Goal: Find specific page/section: Find specific page/section

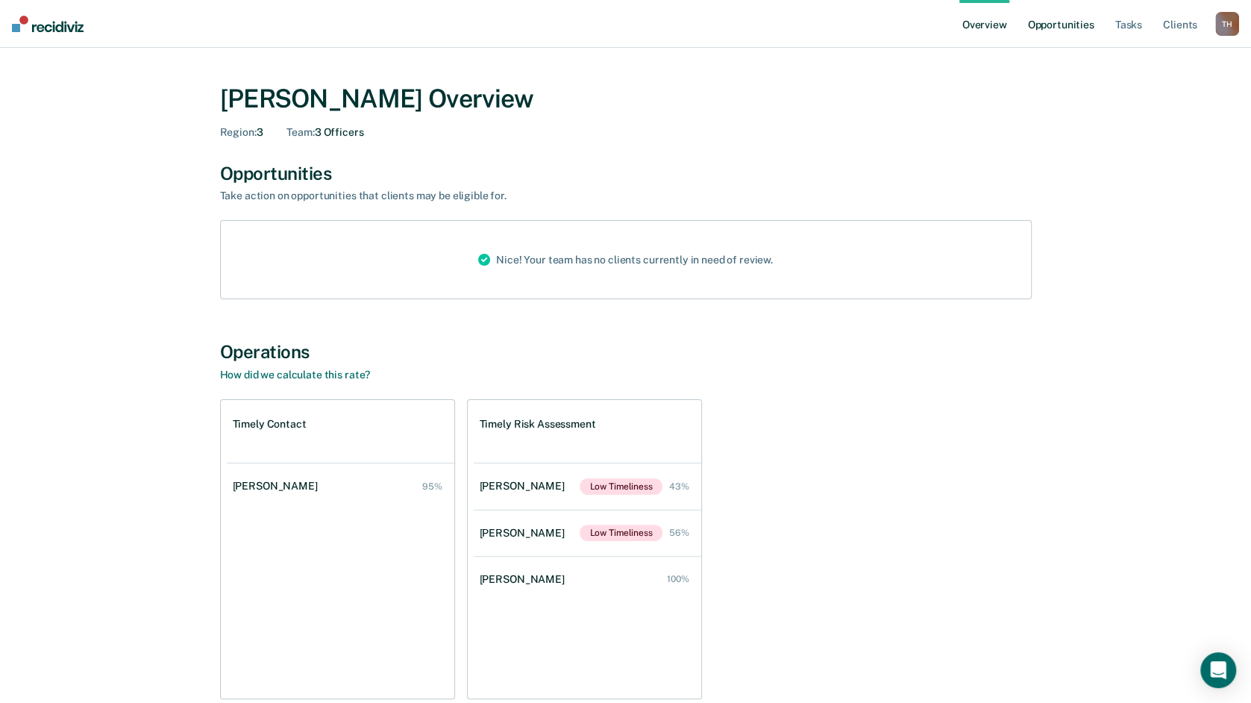
click at [1065, 30] on link "Opportunities" at bounding box center [1060, 24] width 72 height 48
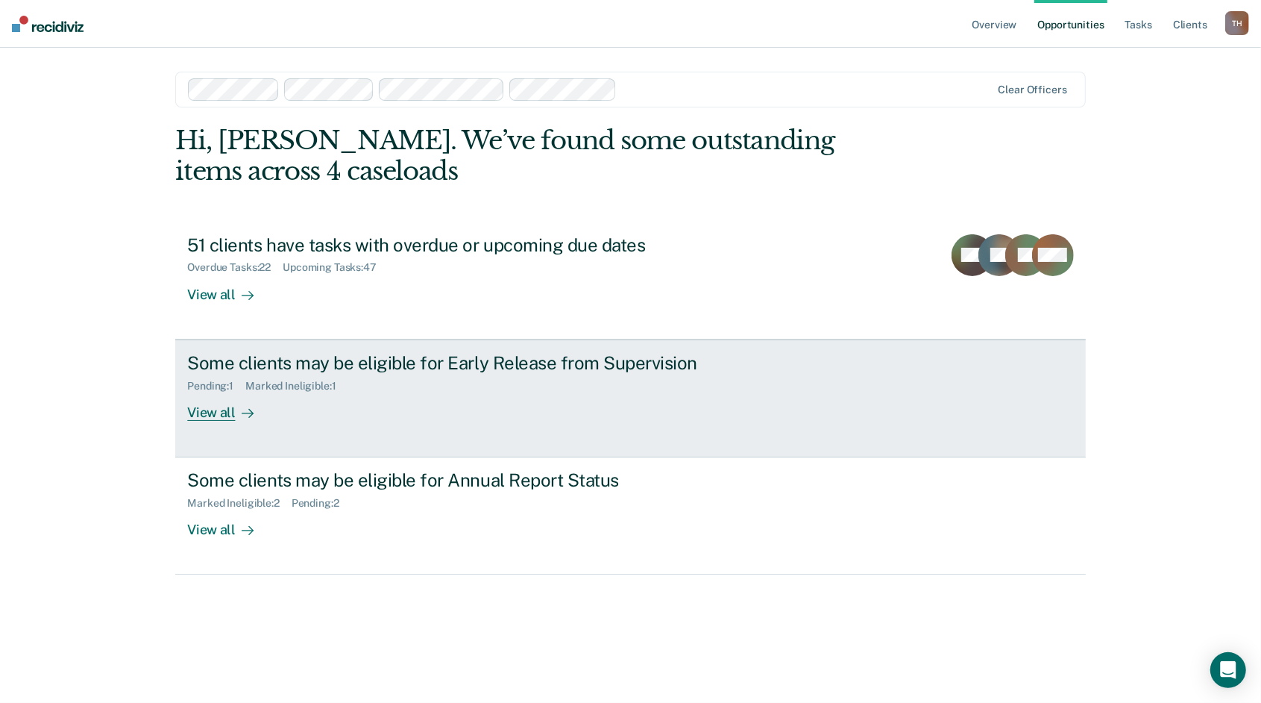
click at [345, 423] on link "Some clients may be eligible for Early Release from Supervision Pending : 1 Mar…" at bounding box center [630, 398] width 910 height 118
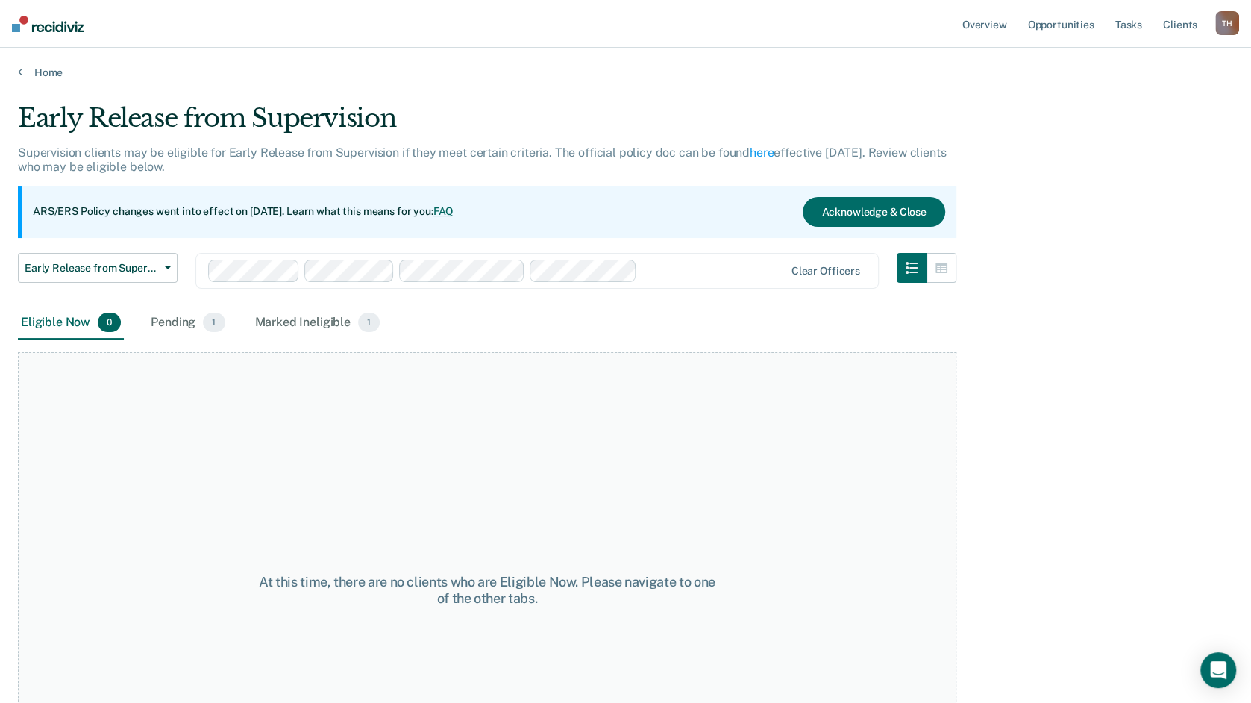
click at [128, 450] on div "At this time, there are no clients who are Eligible Now. Please navigate to one…" at bounding box center [487, 590] width 938 height 476
click at [1056, 25] on link "Opportunities" at bounding box center [1060, 24] width 72 height 48
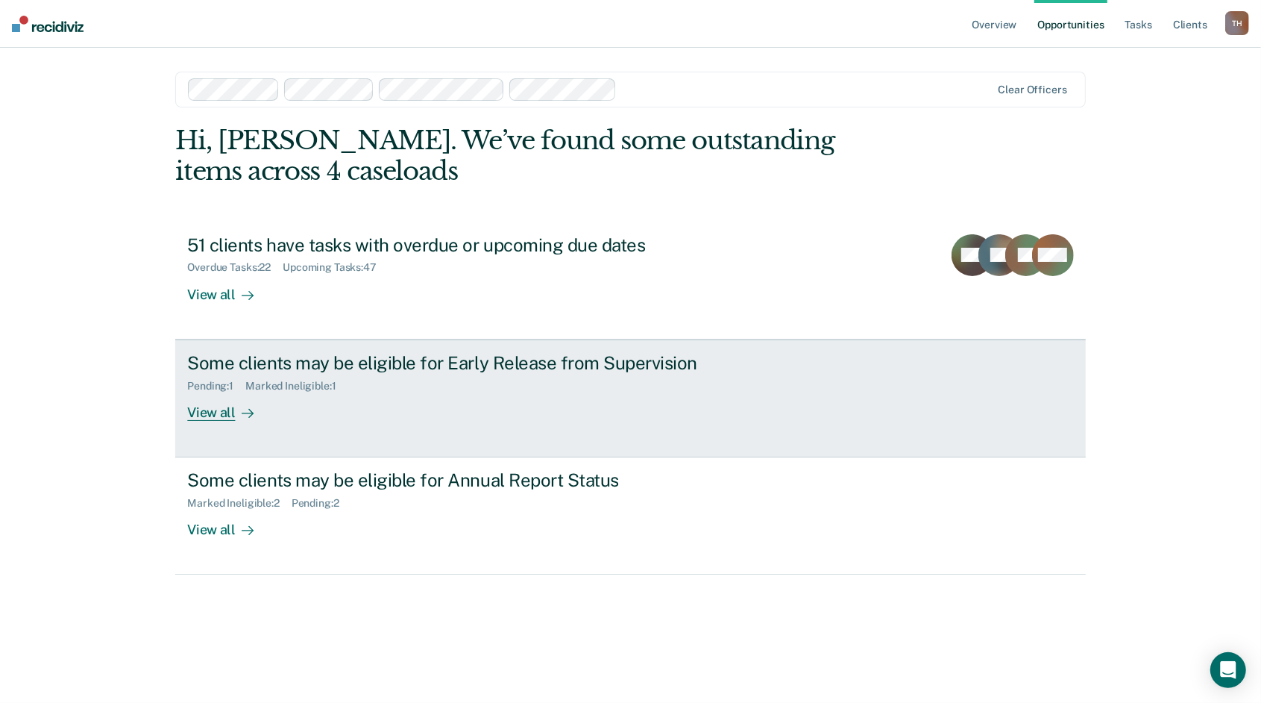
click at [213, 412] on div "View all" at bounding box center [229, 406] width 84 height 29
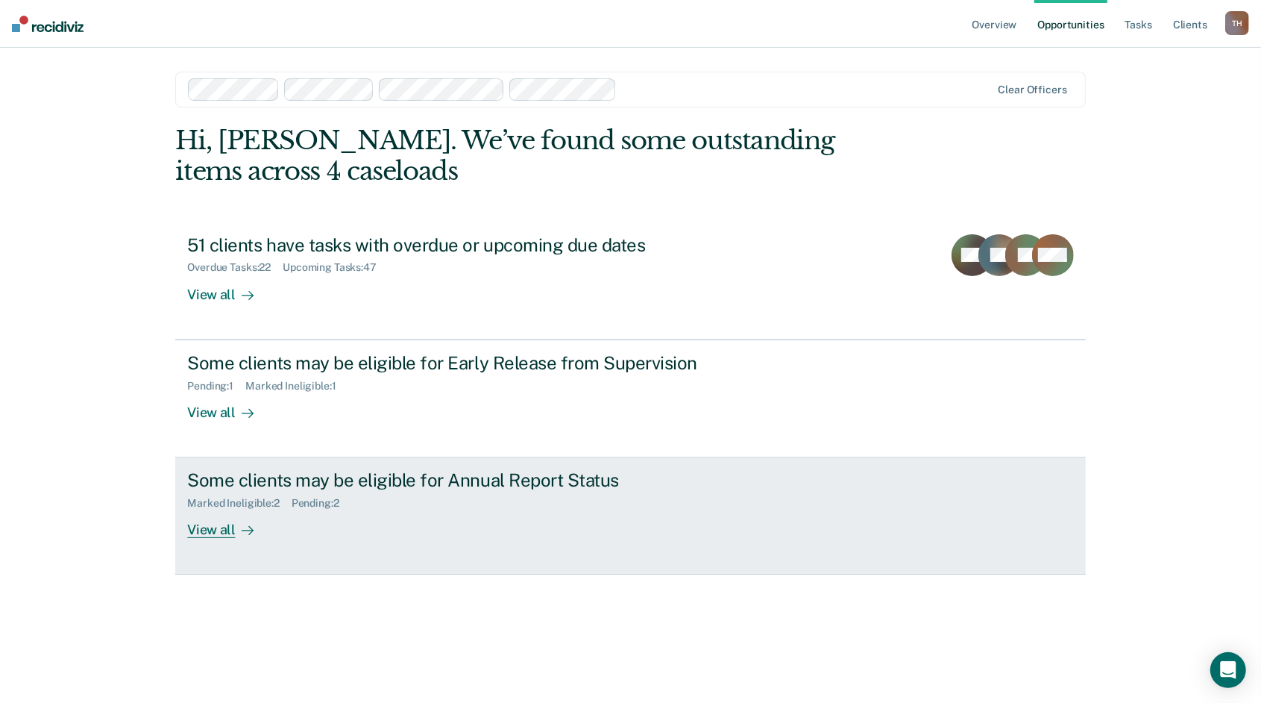
click at [245, 524] on icon at bounding box center [248, 530] width 12 height 12
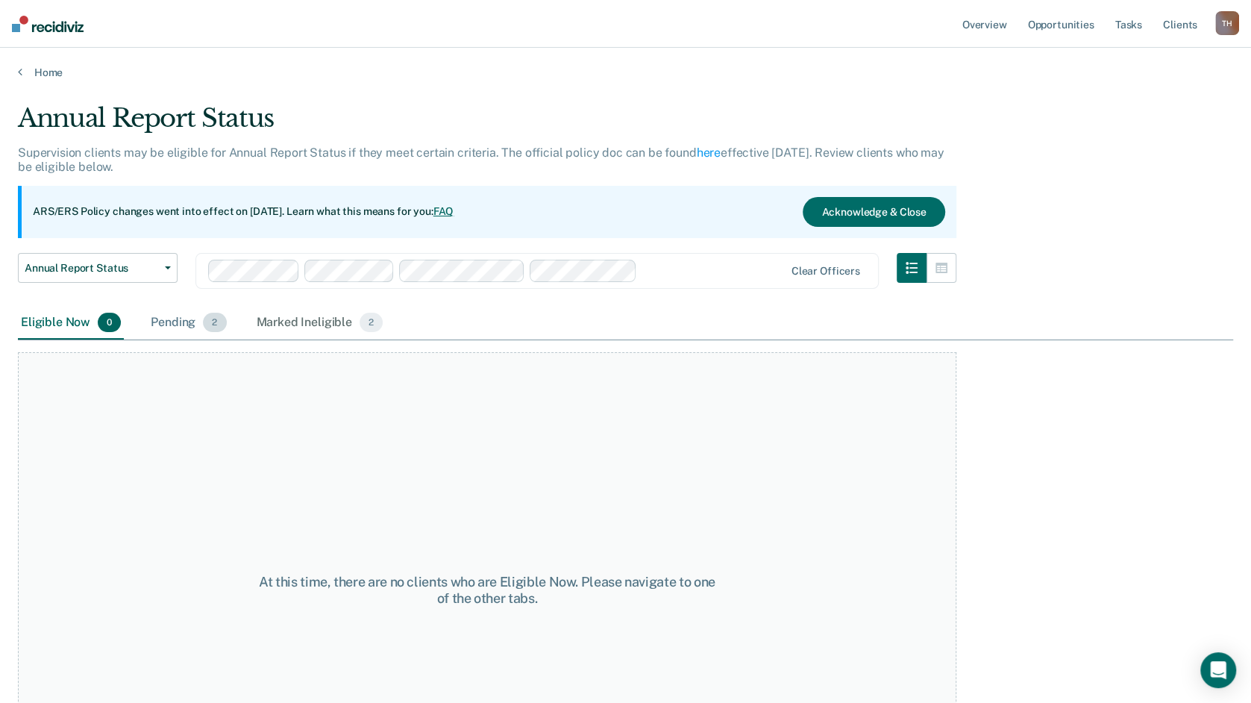
click at [174, 314] on div "Pending 2" at bounding box center [188, 323] width 81 height 33
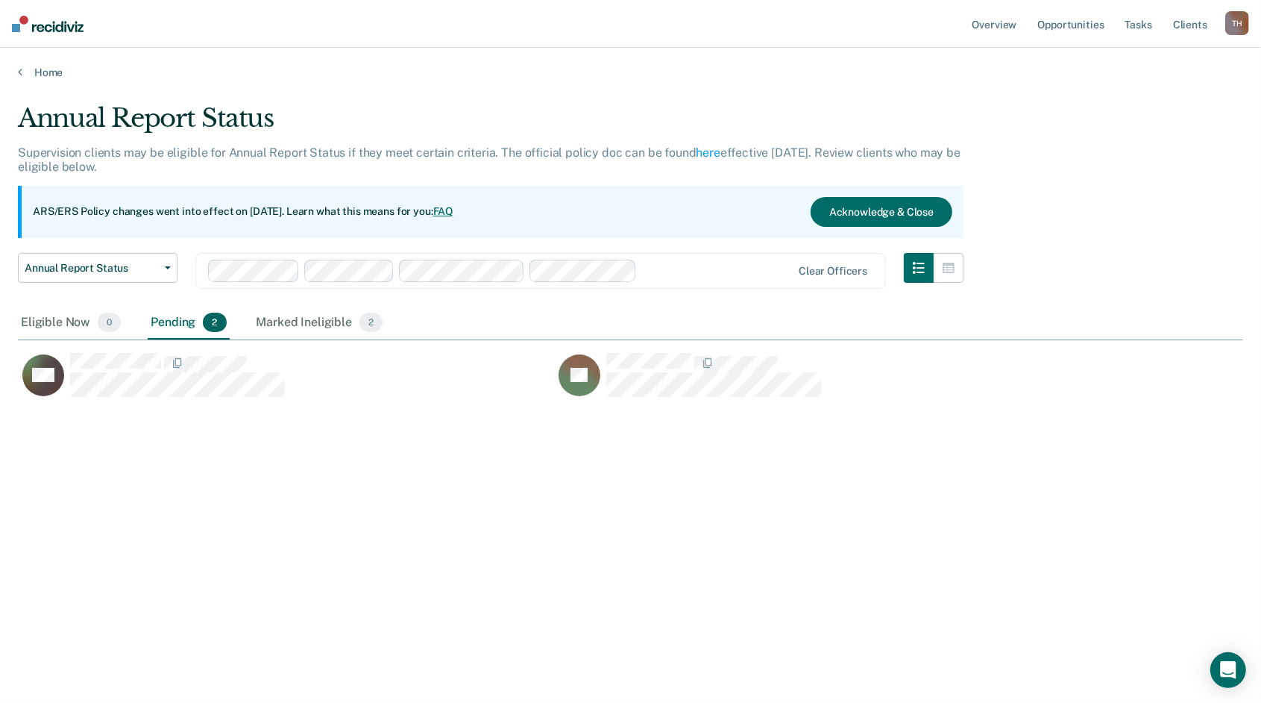
scroll to position [477, 1214]
